Goal: Find specific page/section: Find specific page/section

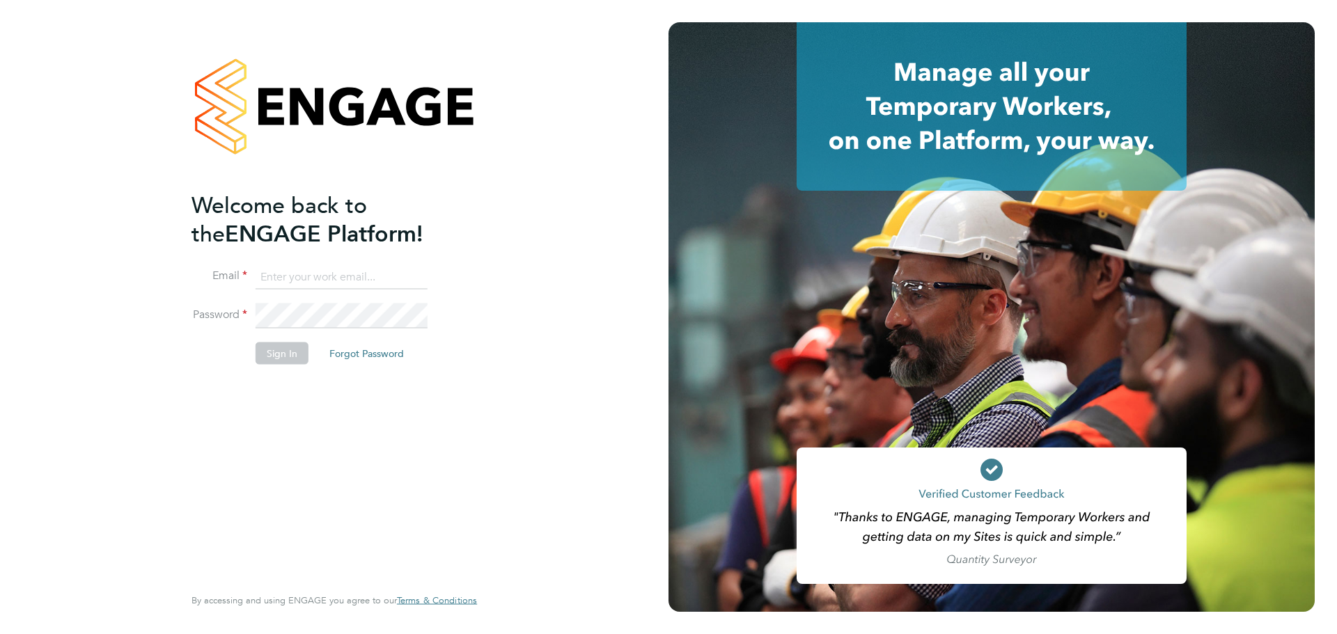
click at [326, 276] on input at bounding box center [342, 277] width 172 height 25
type input "[PERSON_NAME][EMAIL_ADDRESS][PERSON_NAME][DOMAIN_NAME]"
click at [297, 276] on input at bounding box center [342, 277] width 172 height 25
type input "tom.kendall@vistry.co.uk"
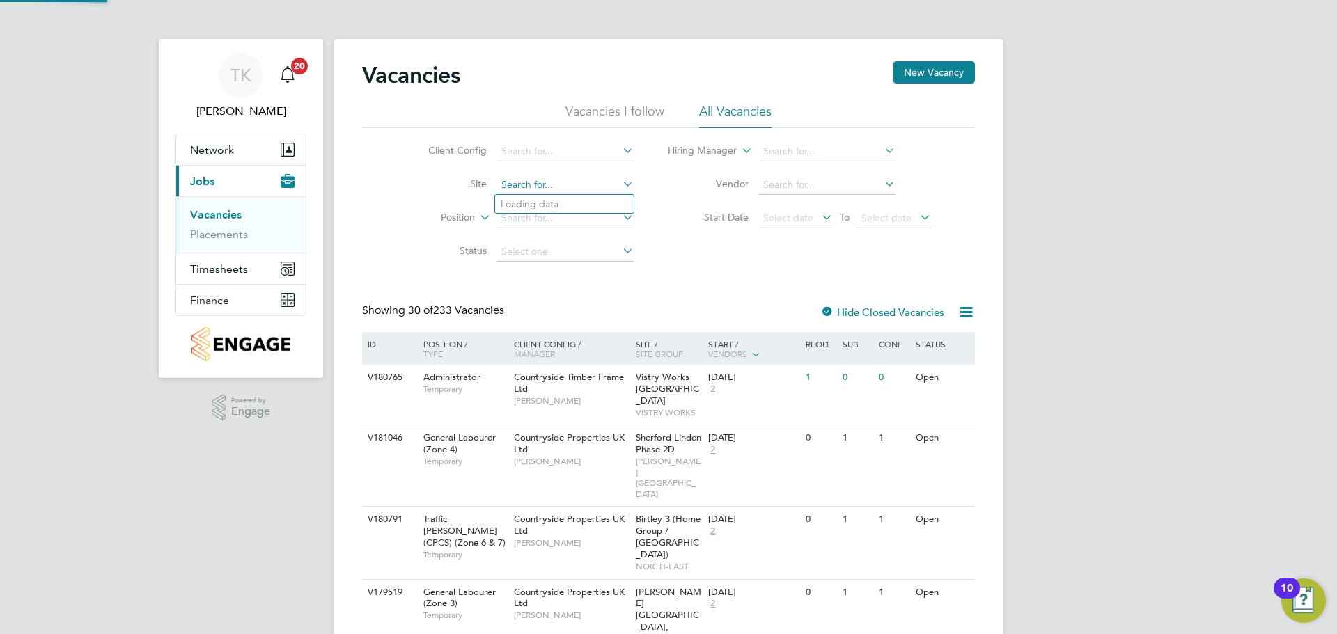
click at [539, 186] on input at bounding box center [564, 184] width 137 height 19
click at [574, 184] on input "hounsome b1b" at bounding box center [564, 184] width 137 height 19
click at [576, 180] on input "hounsome b1b" at bounding box center [564, 184] width 137 height 19
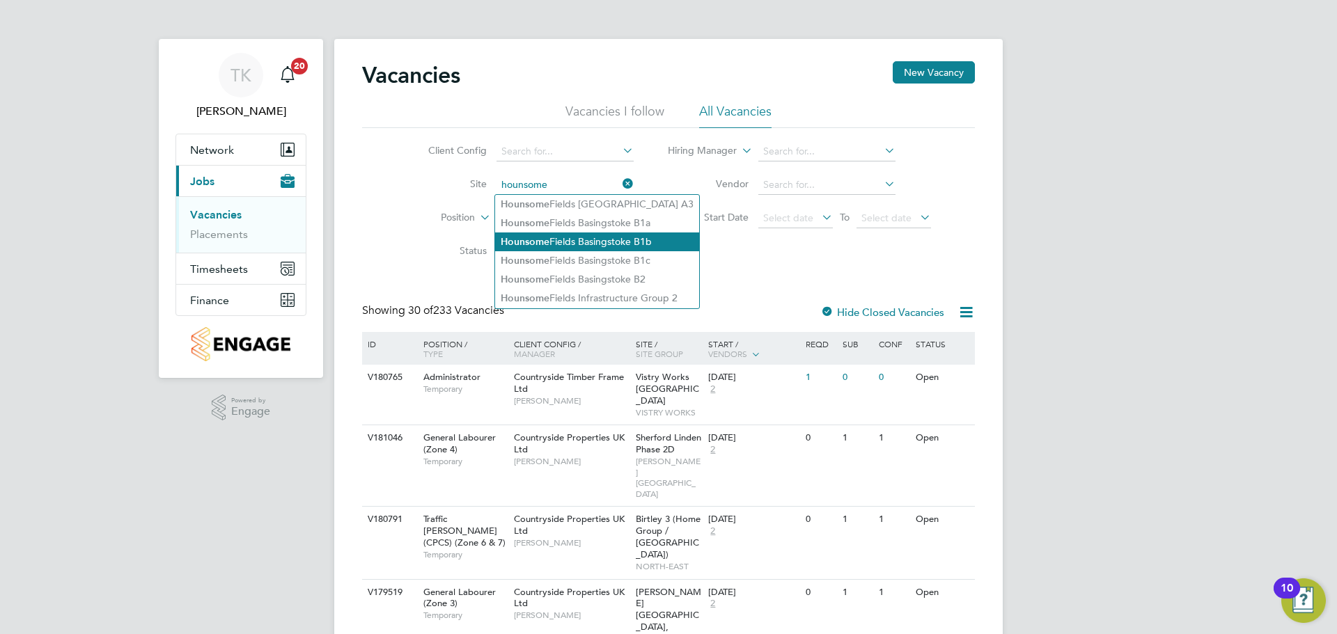
click at [605, 233] on li "Hounsome Fields Basingstoke B1b" at bounding box center [597, 242] width 204 height 19
type input "Hounsome Fields Basingstoke B1b"
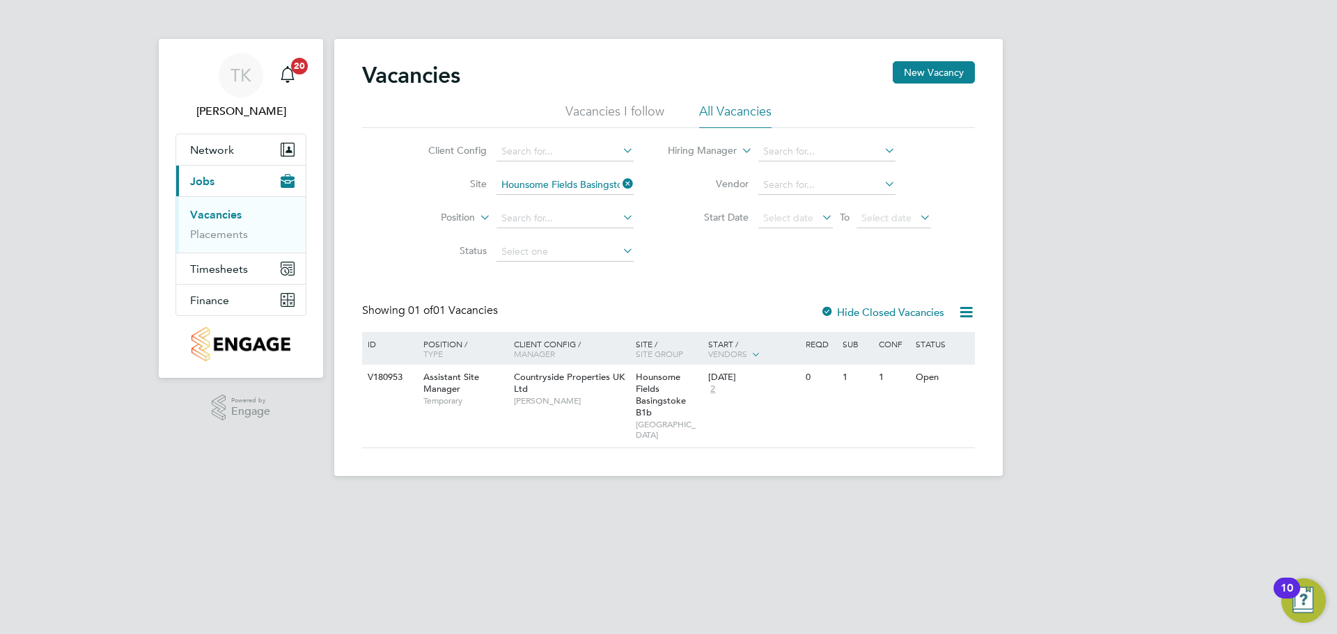
click at [828, 311] on div at bounding box center [827, 313] width 14 height 14
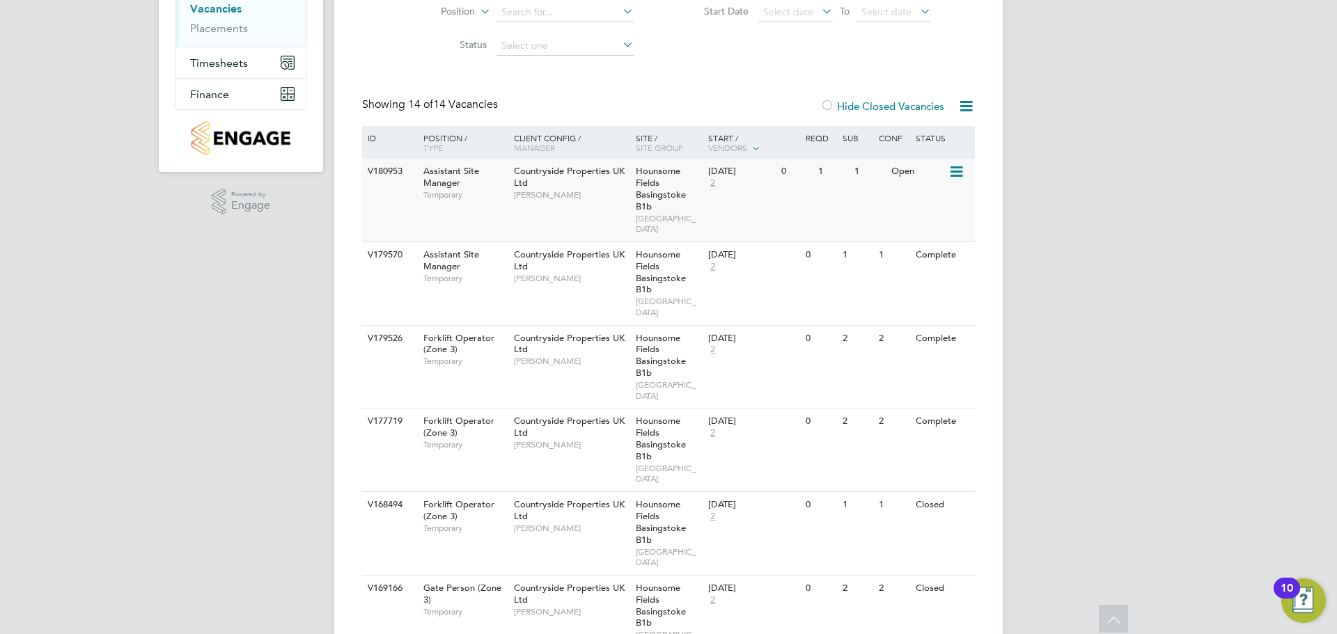
scroll to position [209, 0]
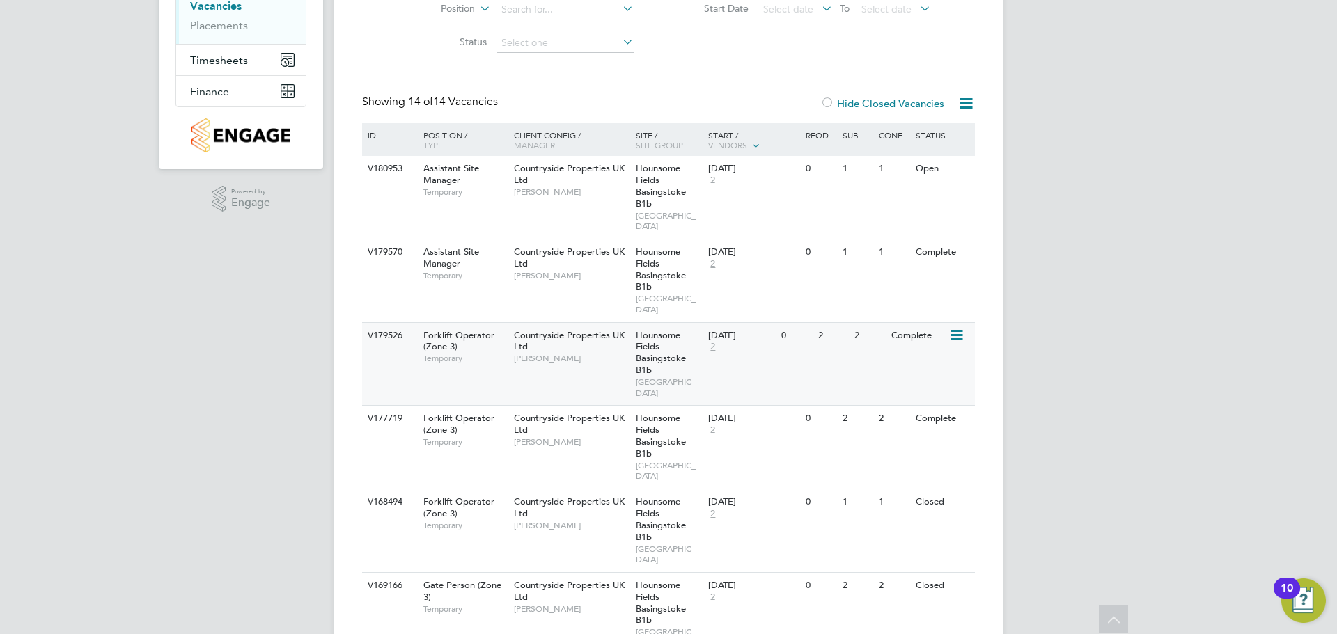
click at [491, 361] on span "Temporary" at bounding box center [465, 358] width 84 height 11
click at [496, 460] on div "V177719 Forklift Operator (Zone 3) Temporary Countryside Properties UK Ltd Josh…" at bounding box center [668, 447] width 613 height 84
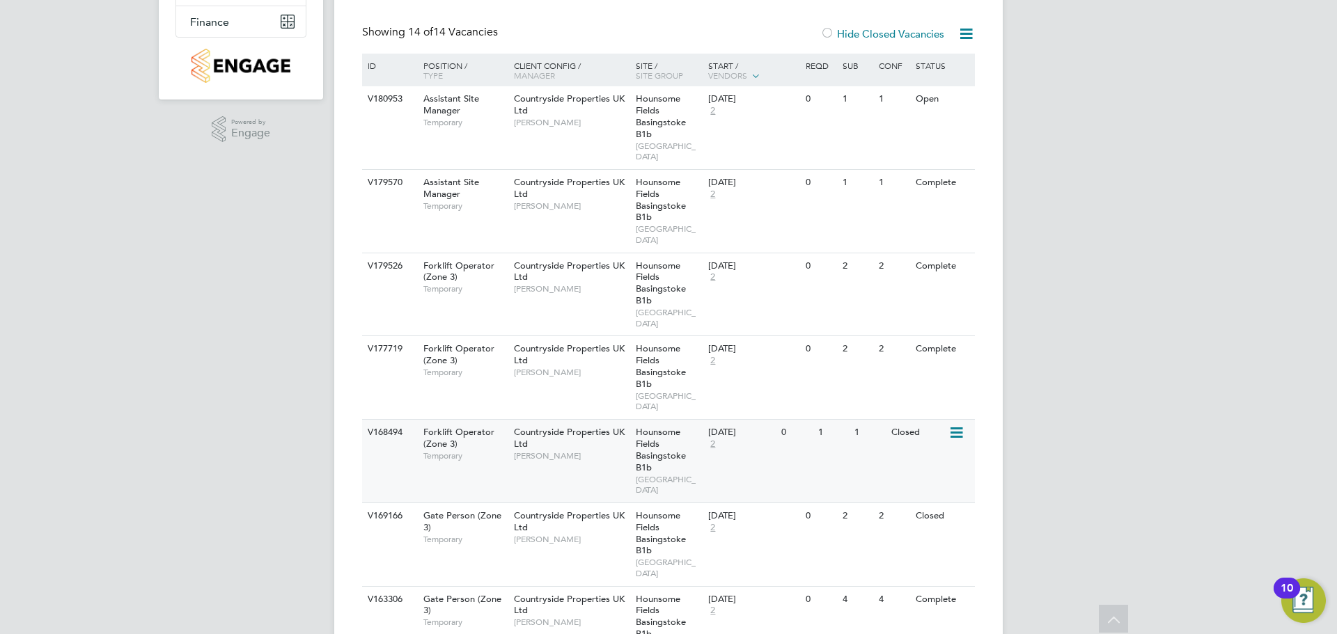
click at [576, 470] on div "V168494 Forklift Operator (Zone 3) Temporary Countryside Properties UK Ltd Josh…" at bounding box center [668, 461] width 613 height 84
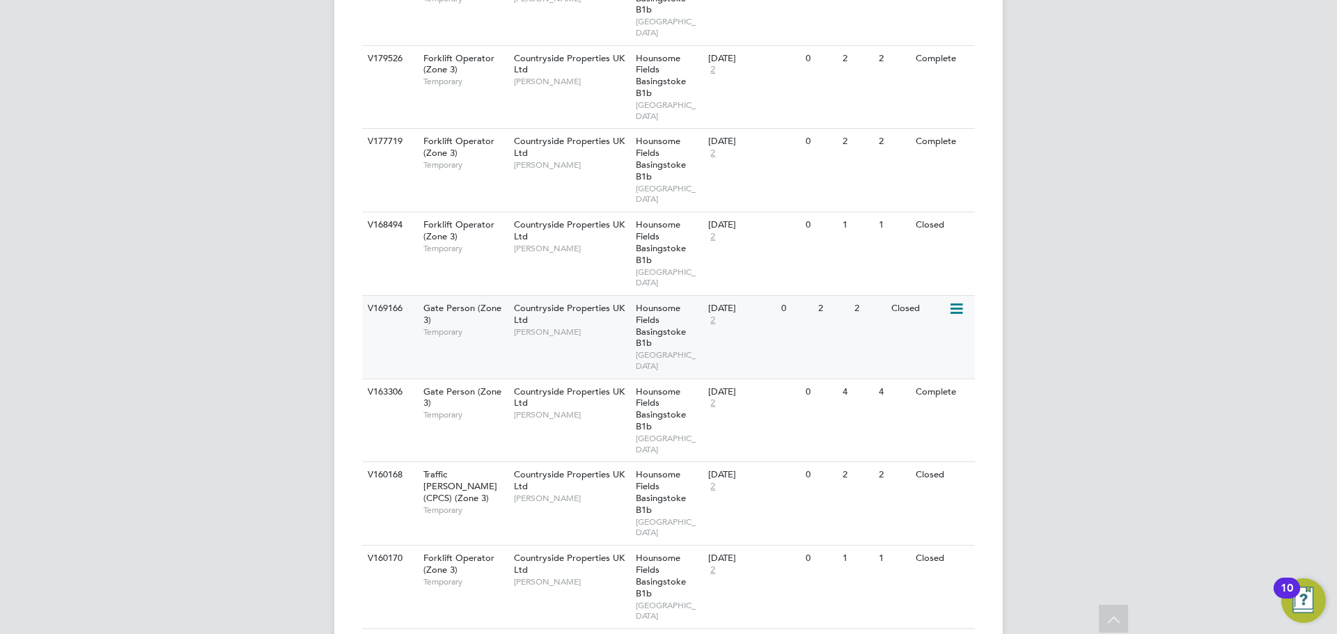
scroll to position [487, 0]
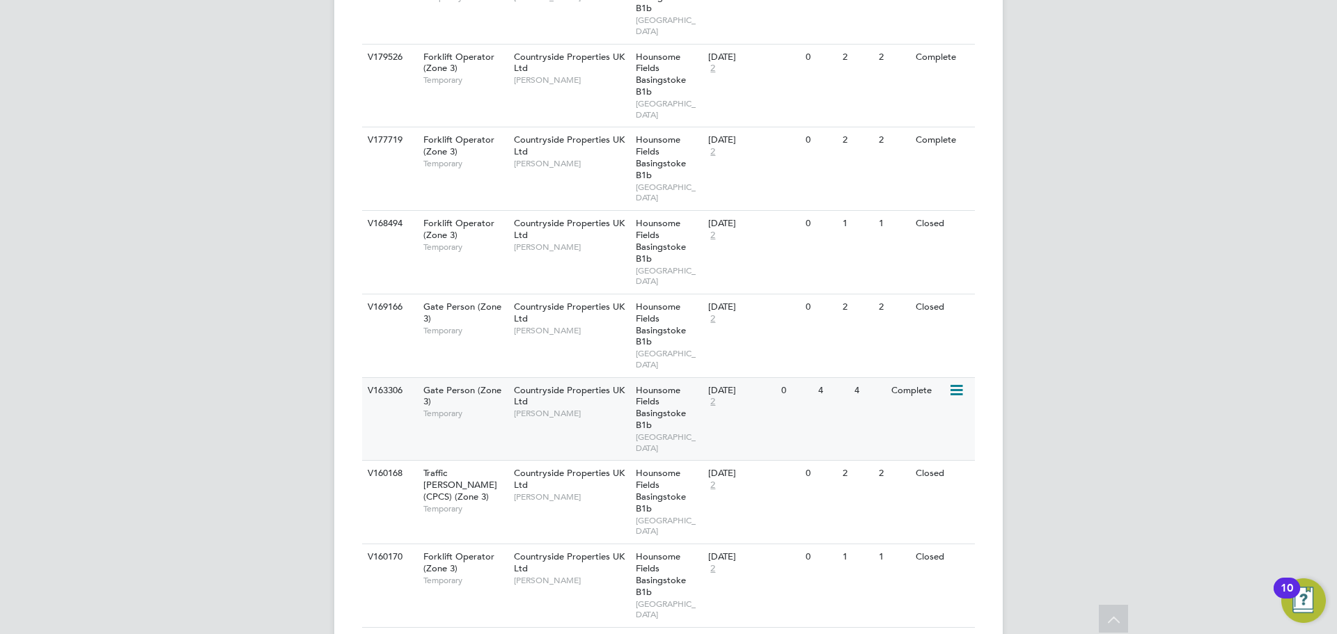
click at [578, 421] on div "Countryside Properties UK Ltd James Berry" at bounding box center [571, 402] width 122 height 48
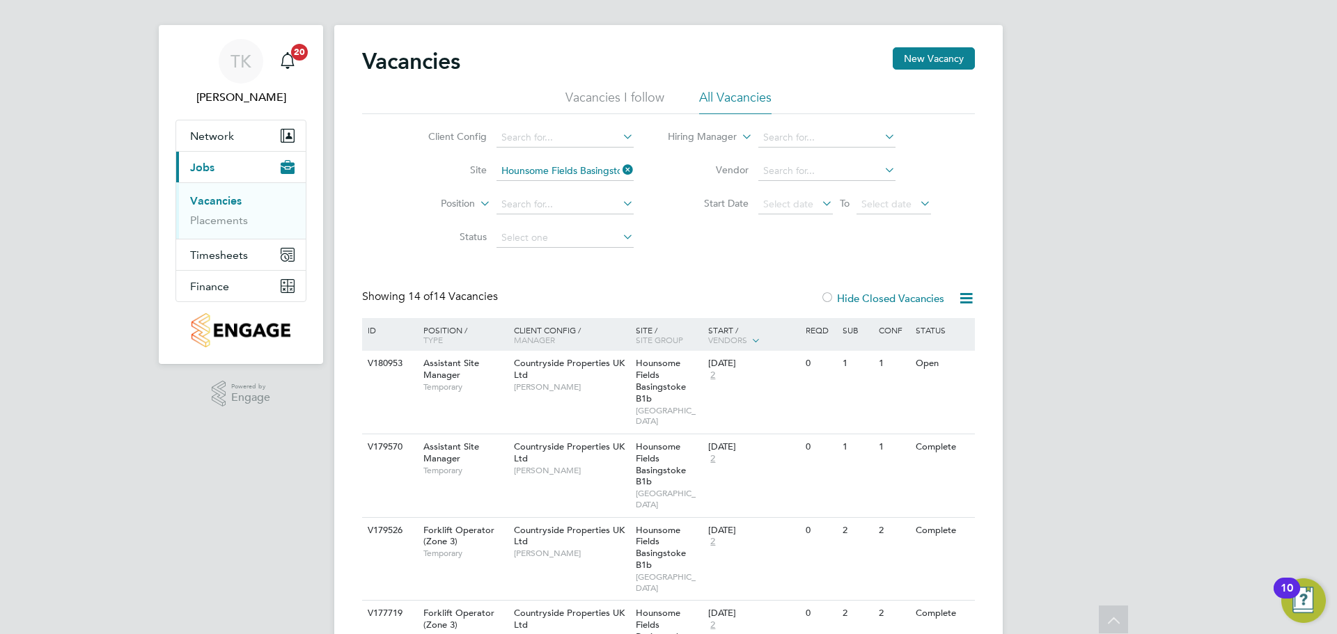
scroll to position [0, 0]
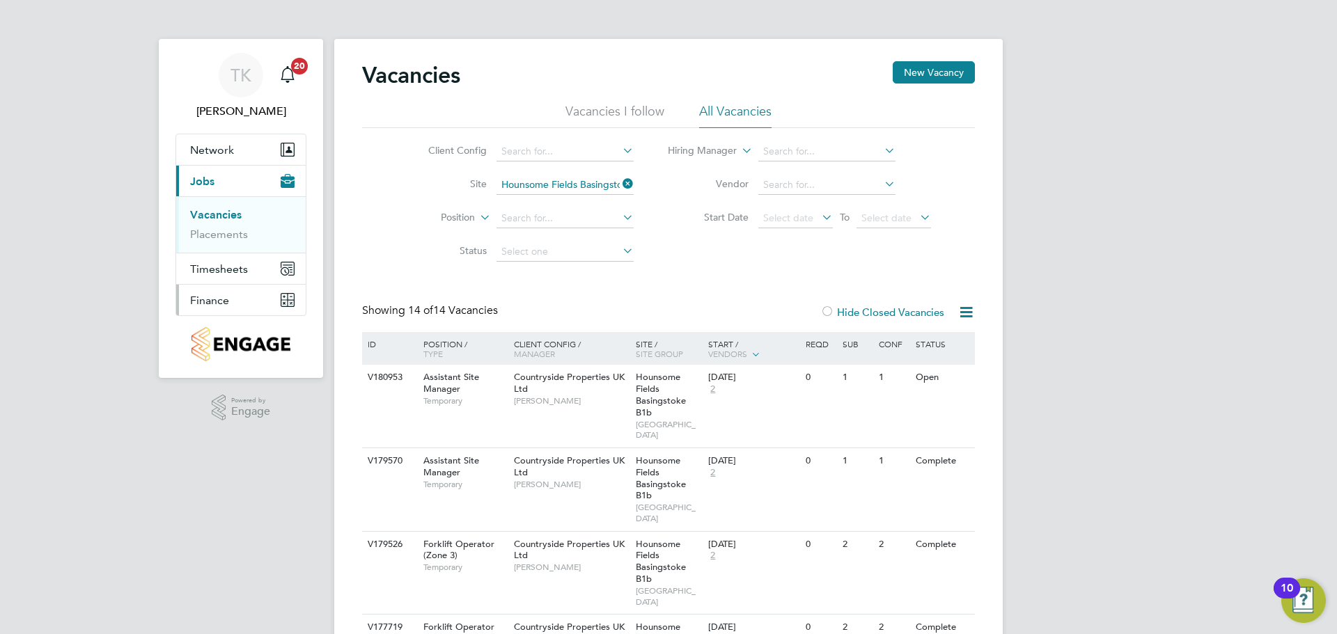
click at [256, 297] on button "Finance" at bounding box center [241, 300] width 130 height 31
click at [207, 299] on span "Finance" at bounding box center [209, 300] width 39 height 13
click at [239, 281] on link "Invoices & Credit Notes" at bounding box center [233, 284] width 87 height 27
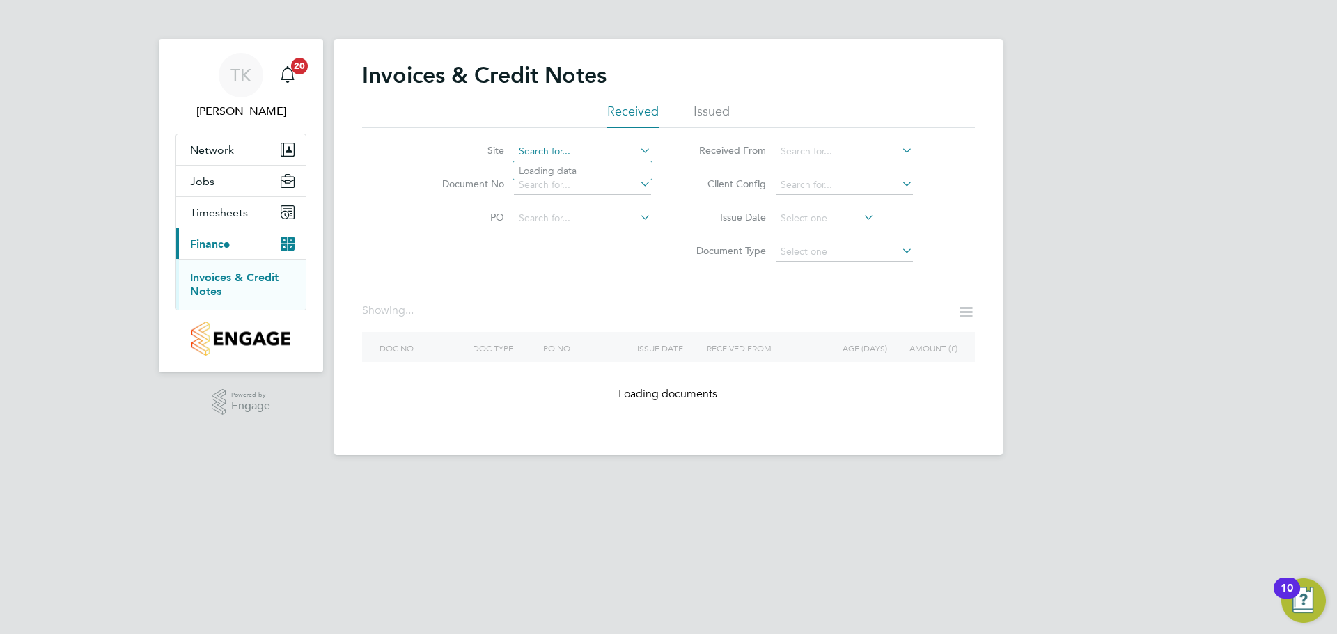
click at [570, 152] on input at bounding box center [582, 151] width 137 height 19
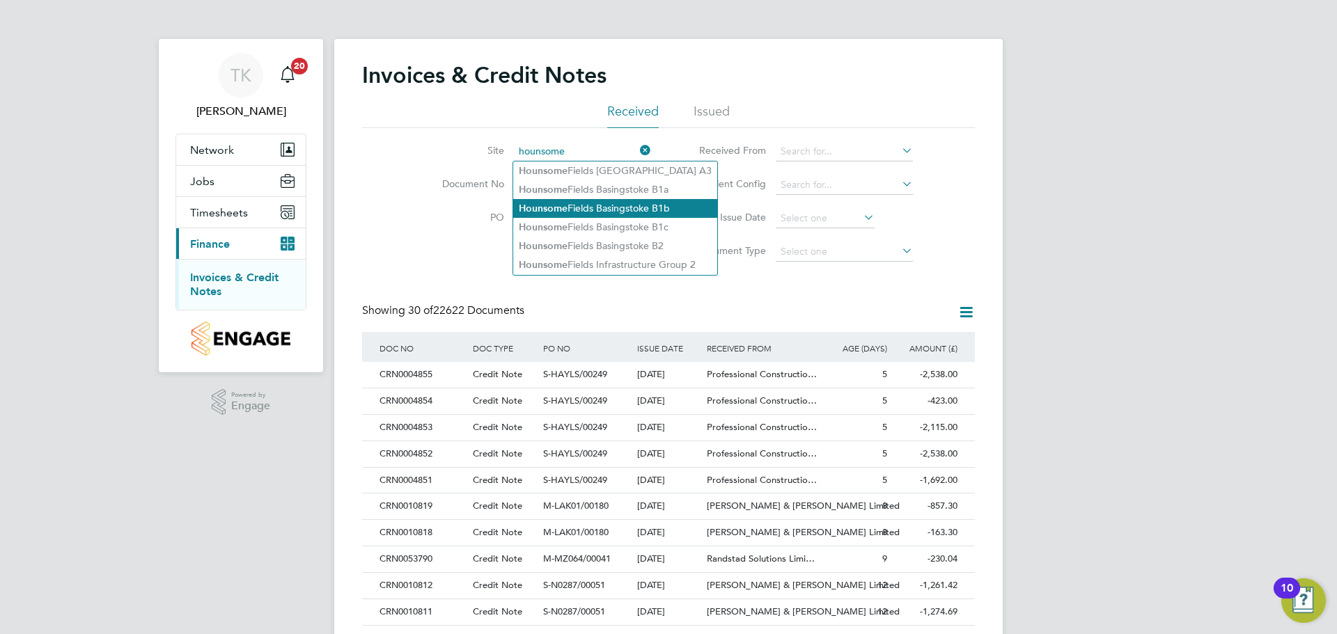
click at [609, 205] on li "Hounsome Fields Basingstoke B1b" at bounding box center [615, 208] width 204 height 19
type input "Hounsome Fields Basingstoke B1b"
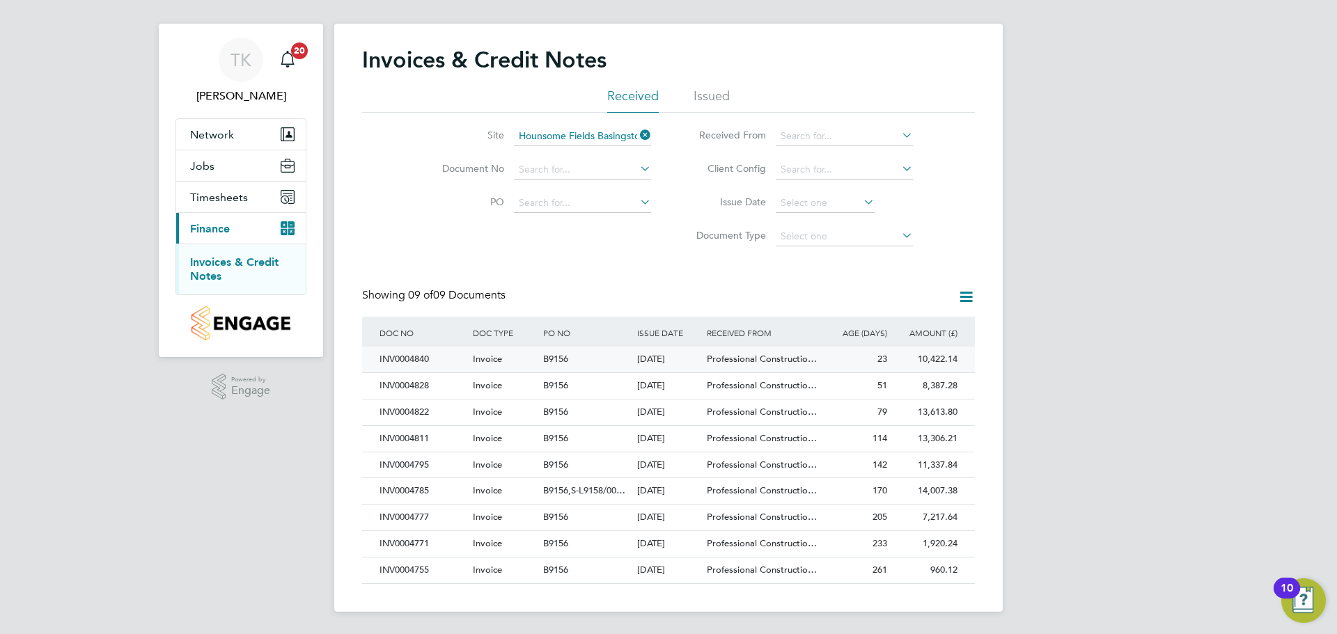
click at [474, 357] on span "Invoice" at bounding box center [487, 359] width 29 height 12
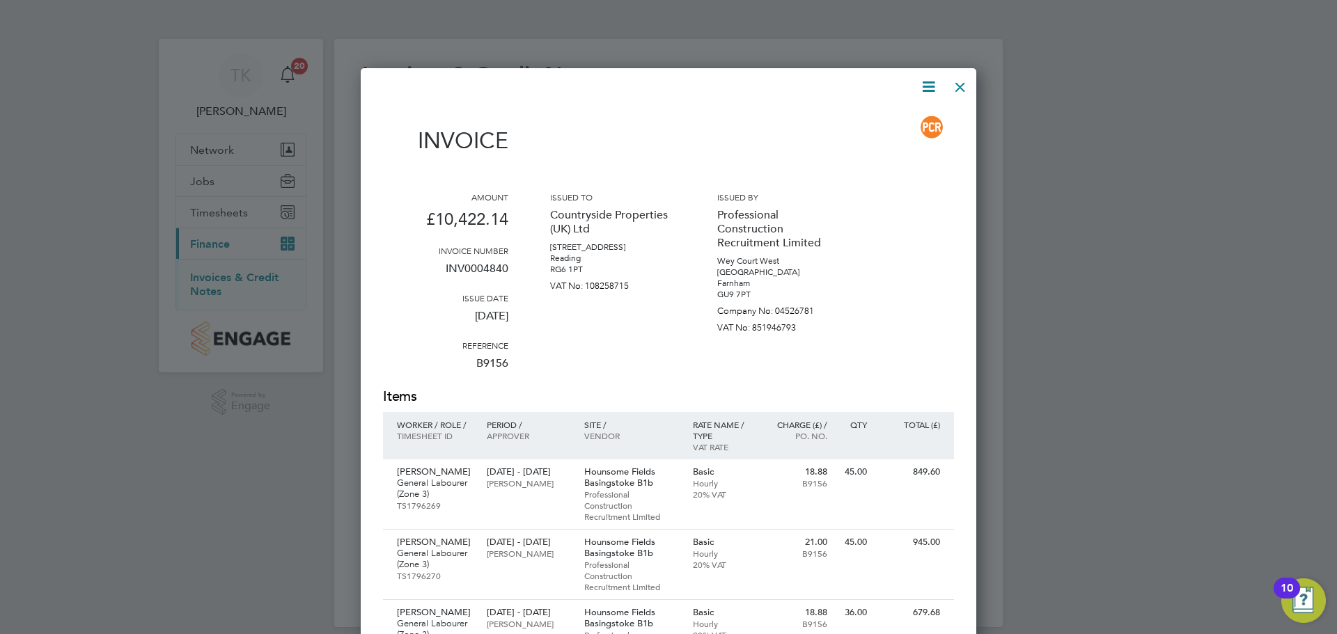
drag, startPoint x: 958, startPoint y: 87, endPoint x: 1241, endPoint y: 11, distance: 292.7
click at [958, 87] on div at bounding box center [960, 83] width 25 height 25
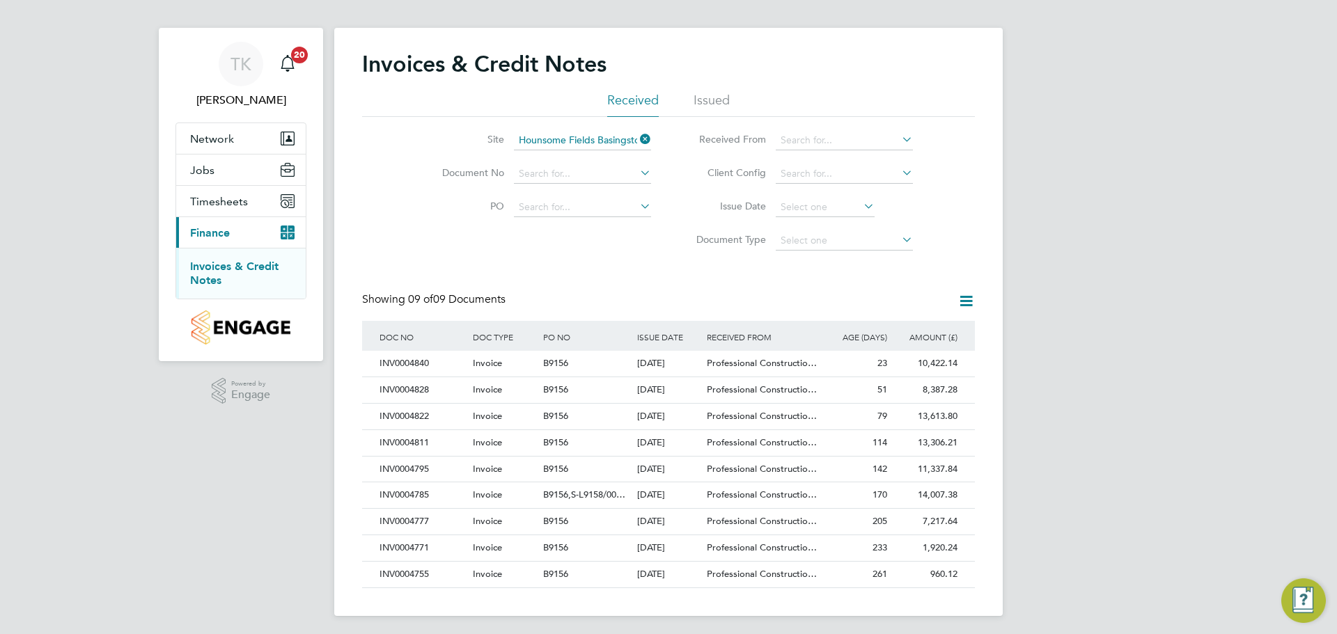
scroll to position [15, 0]
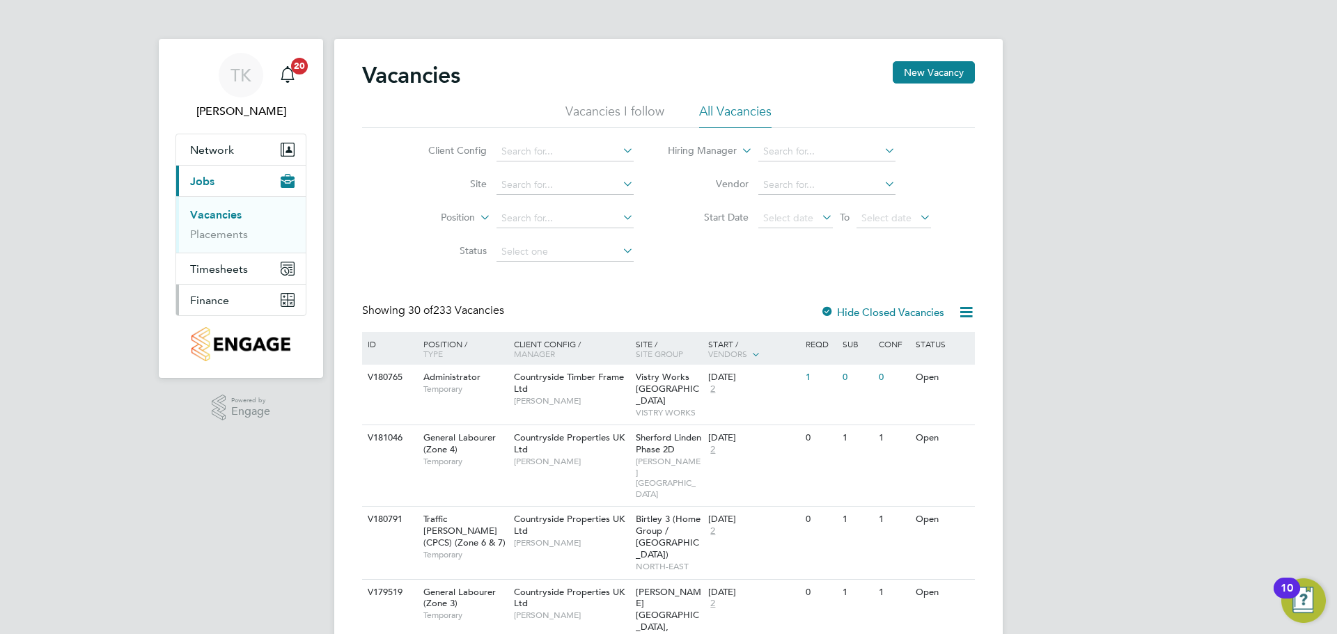
click at [243, 303] on button "Finance" at bounding box center [241, 300] width 130 height 31
click at [247, 304] on button "Finance" at bounding box center [241, 300] width 130 height 31
click at [244, 283] on link "Invoices & Credit Notes" at bounding box center [233, 284] width 87 height 27
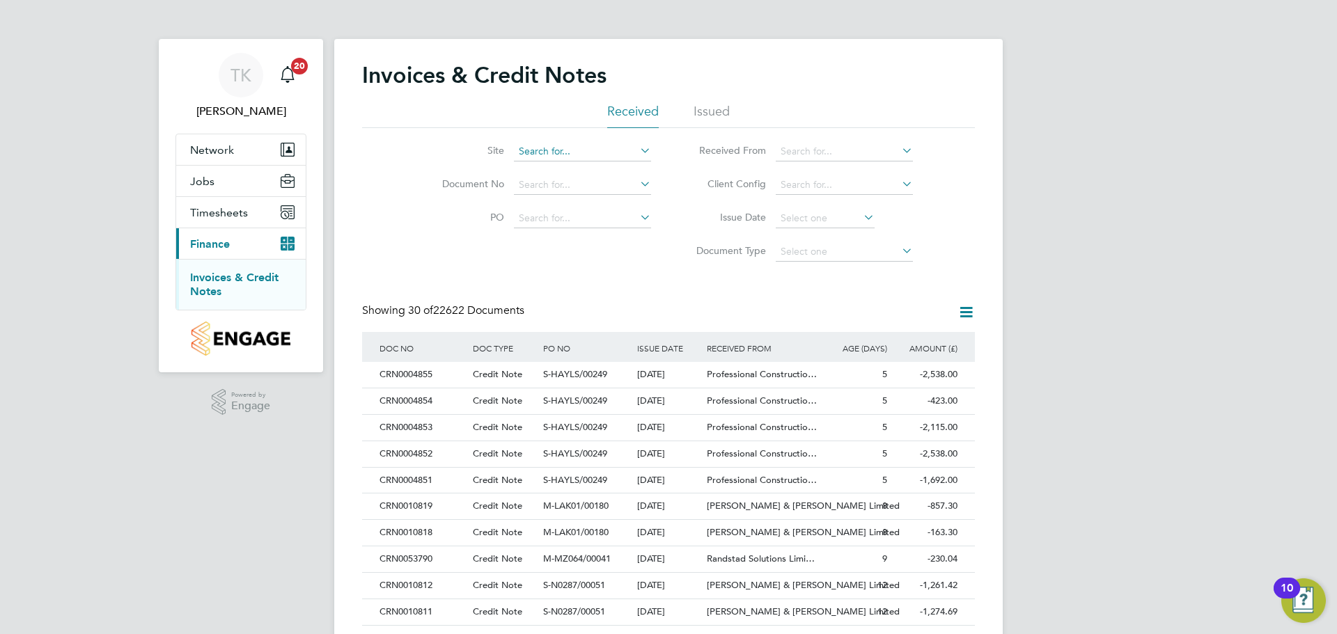
click at [556, 150] on input at bounding box center [582, 151] width 137 height 19
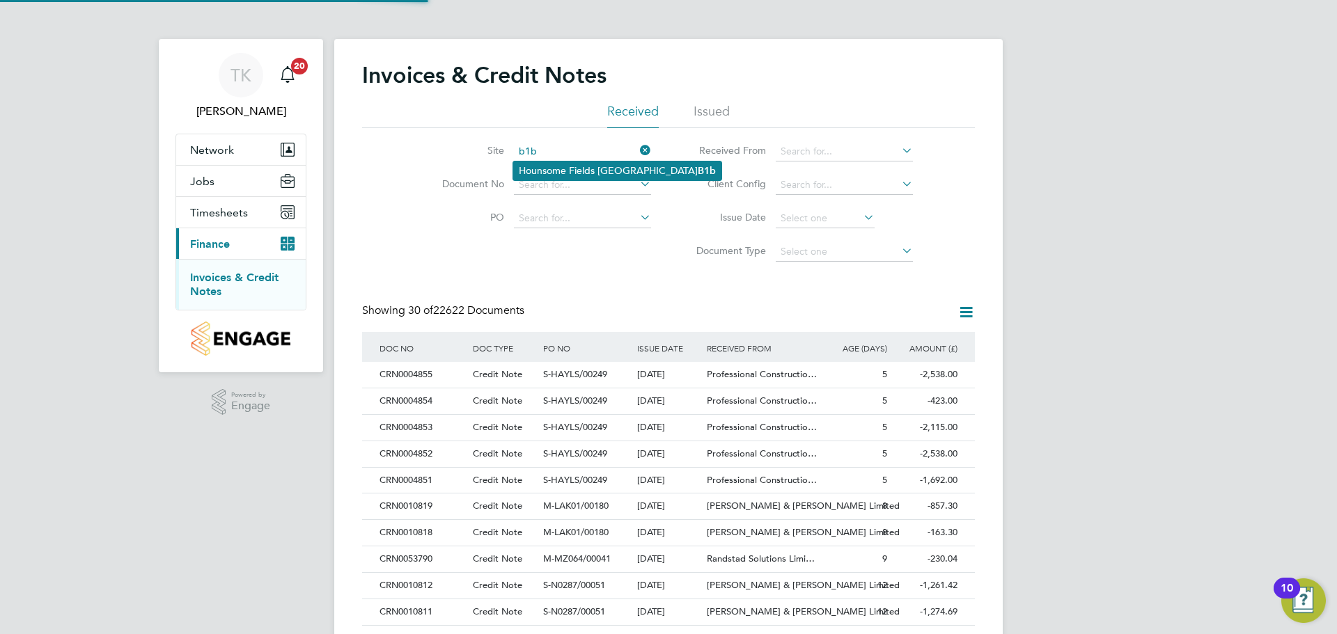
click at [581, 171] on li "Hounsome Fields Basingstoke B1b" at bounding box center [617, 171] width 208 height 19
type input "Hounsome Fields Basingstoke B1b"
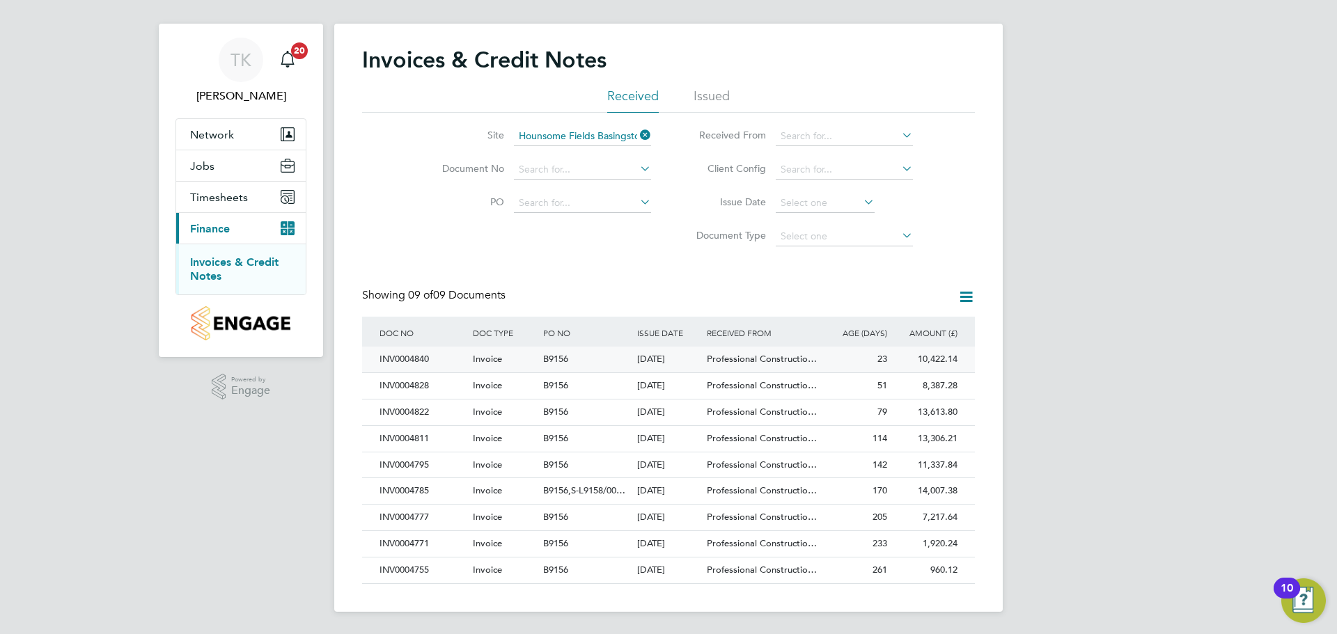
click at [444, 362] on div "INV0004840" at bounding box center [422, 360] width 93 height 26
